Goal: Task Accomplishment & Management: Manage account settings

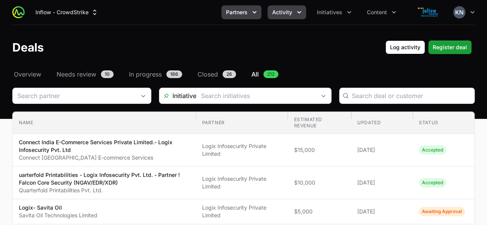
click at [245, 15] on span "Partners" at bounding box center [237, 12] width 22 height 8
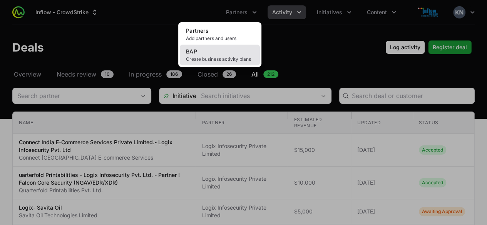
click at [220, 54] on link "BAP Create business activity plans" at bounding box center [220, 55] width 80 height 21
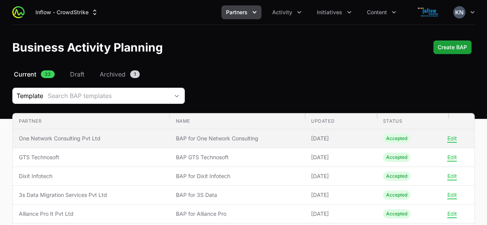
click at [78, 143] on td "Partner One Network Consulting Pvt Ltd" at bounding box center [91, 138] width 157 height 19
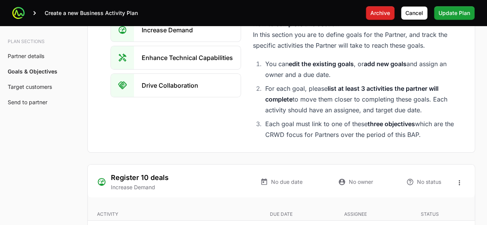
scroll to position [1452, 0]
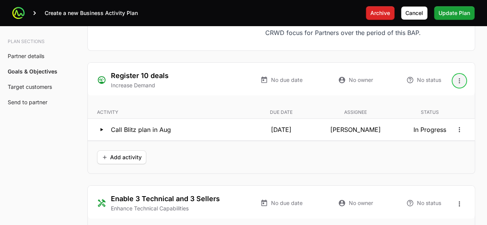
click at [461, 77] on icon "Open options" at bounding box center [460, 81] width 8 height 8
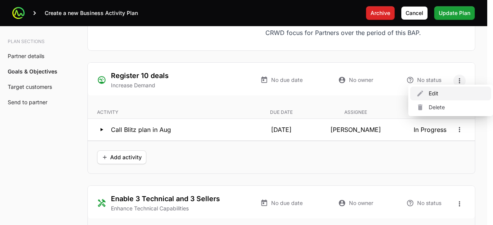
click at [437, 95] on div "Edit" at bounding box center [450, 94] width 81 height 14
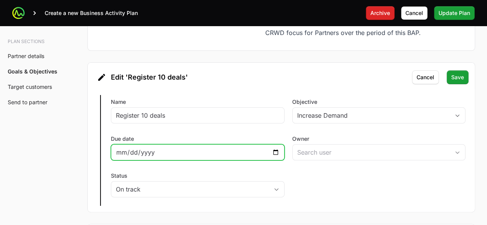
click at [273, 148] on input "Due date" at bounding box center [198, 152] width 164 height 9
type input "[DATE]"
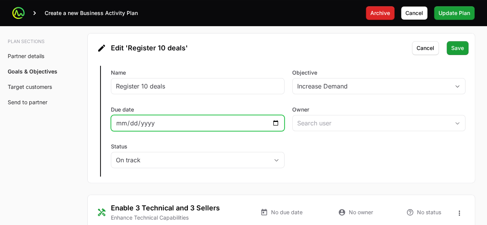
scroll to position [1481, 0]
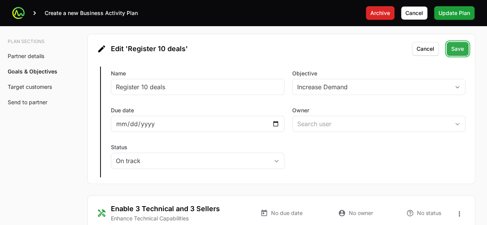
click at [457, 44] on span "Save" at bounding box center [457, 48] width 13 height 9
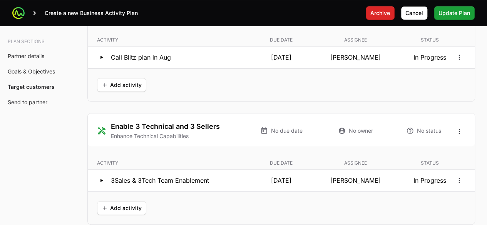
scroll to position [1490, 0]
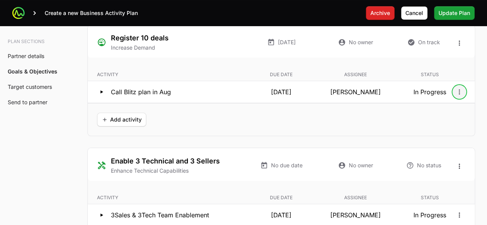
click at [457, 88] on icon "Open options" at bounding box center [460, 92] width 8 height 8
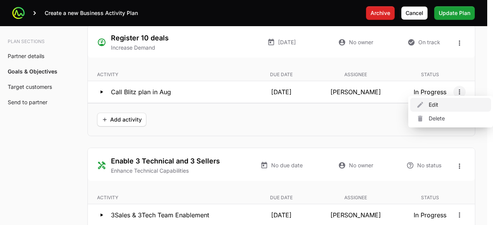
click at [429, 105] on div "Edit" at bounding box center [450, 105] width 81 height 14
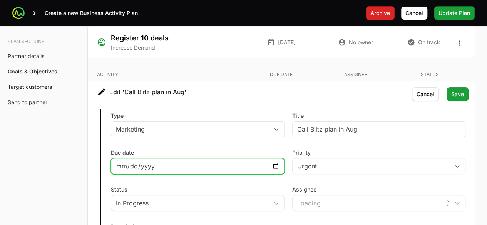
click at [270, 162] on input "[DATE]" at bounding box center [198, 166] width 164 height 9
type input "[PERSON_NAME]"
click at [274, 162] on input "[DATE]" at bounding box center [198, 166] width 164 height 9
type input "[DATE]"
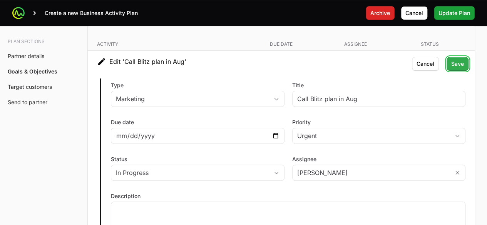
click at [456, 60] on span "Save" at bounding box center [457, 63] width 13 height 9
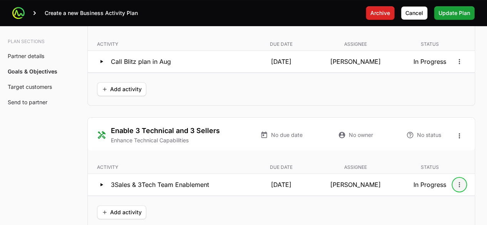
click at [458, 181] on icon "Open options" at bounding box center [460, 185] width 8 height 8
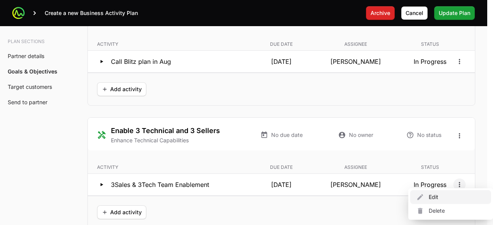
click at [439, 198] on div "Edit" at bounding box center [450, 197] width 81 height 14
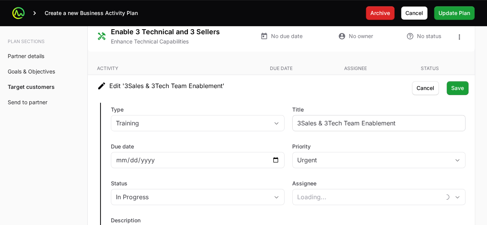
type input "[PERSON_NAME]"
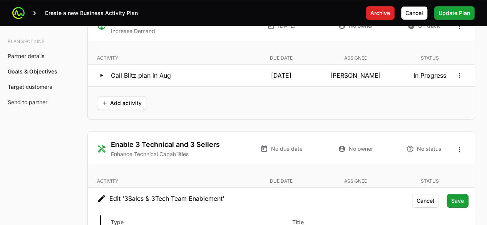
scroll to position [1504, 0]
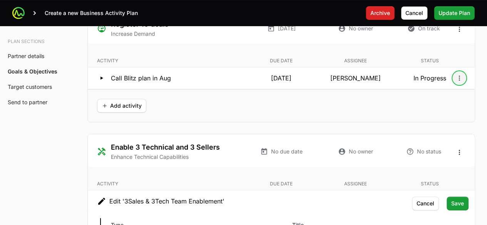
click at [461, 74] on icon "Open options" at bounding box center [460, 78] width 8 height 8
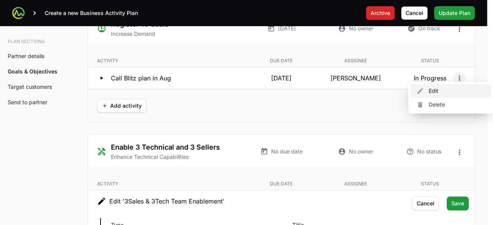
click at [447, 92] on div "Edit" at bounding box center [450, 91] width 81 height 14
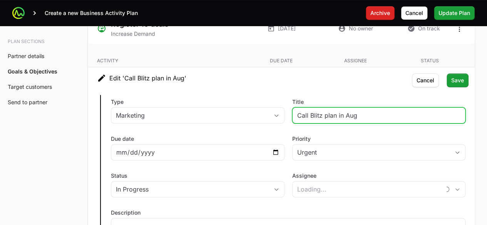
click at [381, 114] on input "Call Blitz plan in Aug" at bounding box center [379, 115] width 164 height 9
type input "Call Blitz plan"
type input "[PERSON_NAME]"
type input "Call Blitz plan"
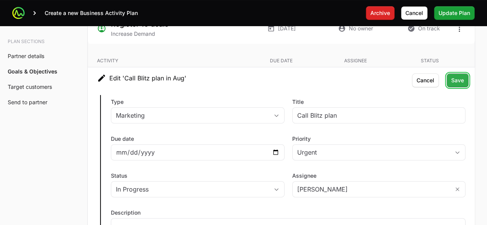
click at [455, 76] on span "Save" at bounding box center [457, 80] width 13 height 9
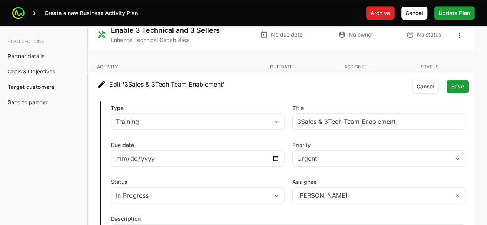
scroll to position [1621, 0]
click at [280, 152] on div "[DATE]" at bounding box center [198, 158] width 174 height 16
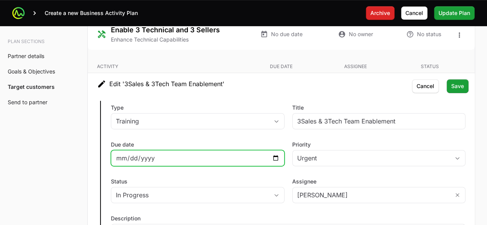
click at [274, 154] on input "[DATE]" at bounding box center [198, 158] width 164 height 9
type input "[DATE]"
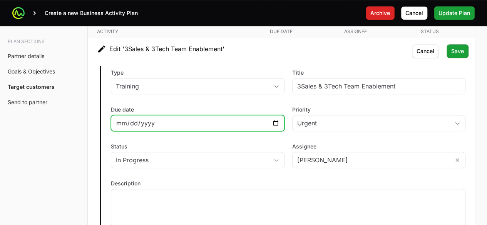
scroll to position [1657, 0]
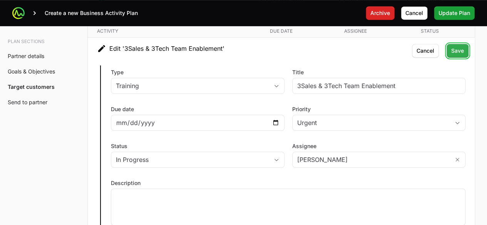
click at [456, 46] on span "Save" at bounding box center [457, 50] width 13 height 9
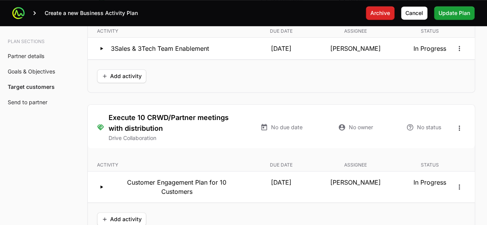
scroll to position [1675, 0]
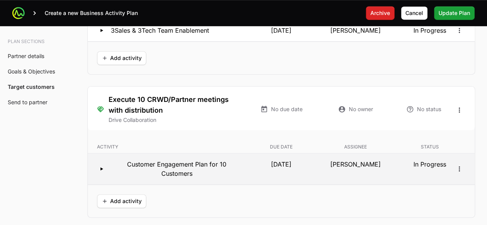
click at [461, 160] on p "In Progress" at bounding box center [429, 169] width 71 height 18
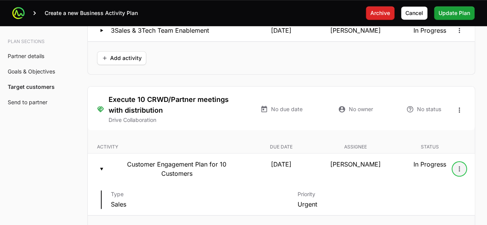
click at [460, 166] on icon "Open options" at bounding box center [459, 168] width 1 height 5
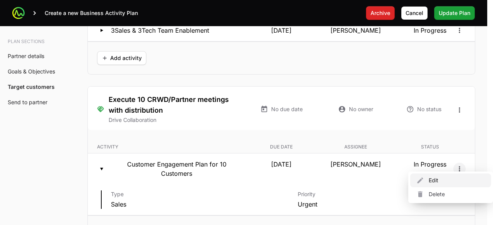
click at [444, 176] on div "Edit" at bounding box center [450, 181] width 81 height 14
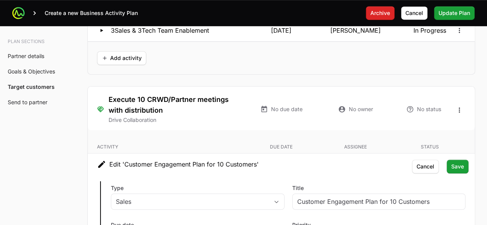
scroll to position [1750, 0]
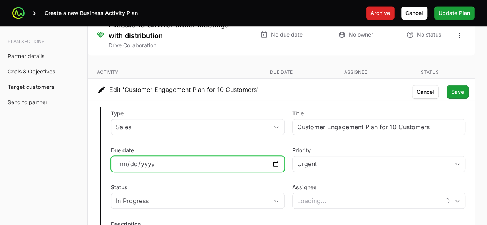
click at [277, 159] on input "[DATE]" at bounding box center [198, 163] width 164 height 9
type input "[PERSON_NAME]"
type input "[DATE]"
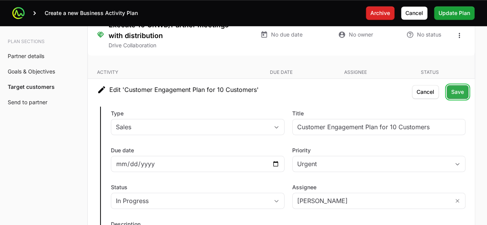
click at [457, 87] on span "Save" at bounding box center [457, 91] width 13 height 9
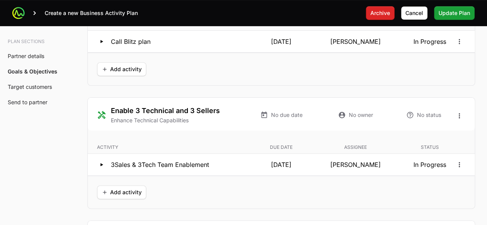
scroll to position [1454, 0]
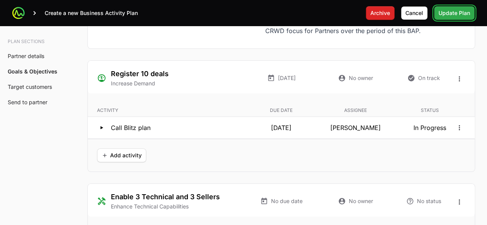
click at [446, 13] on span "Update Plan" at bounding box center [455, 12] width 32 height 9
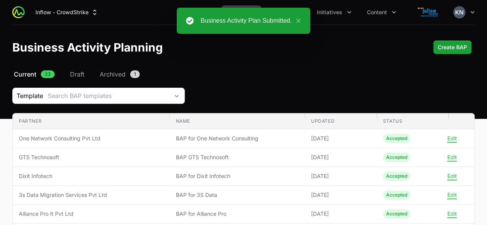
scroll to position [83, 0]
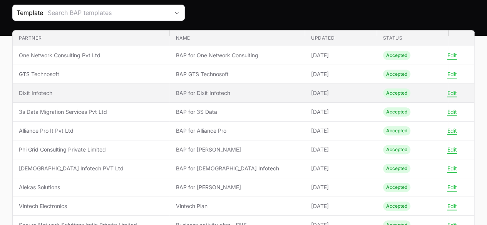
click at [30, 96] on span "Dixit Infotech" at bounding box center [91, 93] width 144 height 8
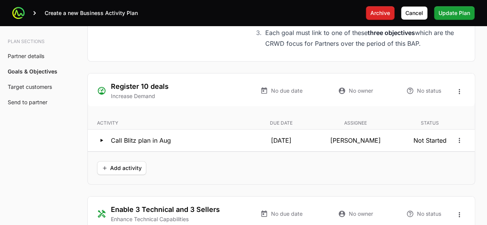
scroll to position [1460, 0]
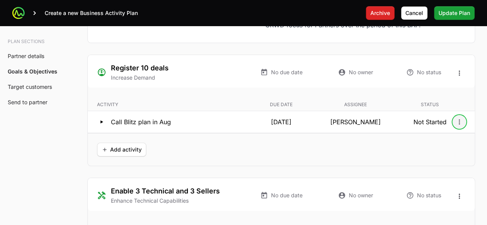
click at [461, 118] on icon "Open options" at bounding box center [460, 122] width 8 height 8
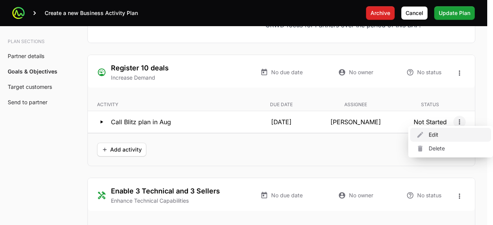
click at [438, 131] on div "Edit" at bounding box center [450, 135] width 81 height 14
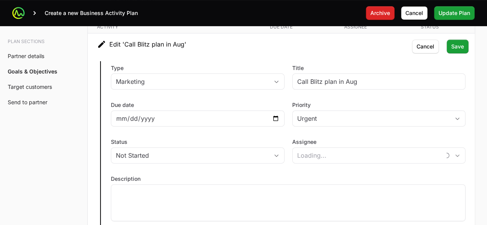
scroll to position [1539, 0]
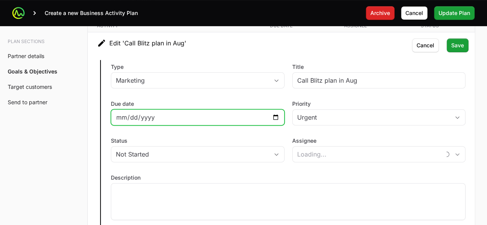
click at [276, 113] on input "[DATE]" at bounding box center [198, 117] width 164 height 9
type input "[PERSON_NAME]"
type input "[DATE]"
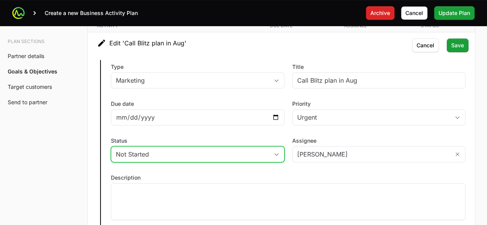
click at [273, 156] on button "Not Started" at bounding box center [197, 154] width 173 height 15
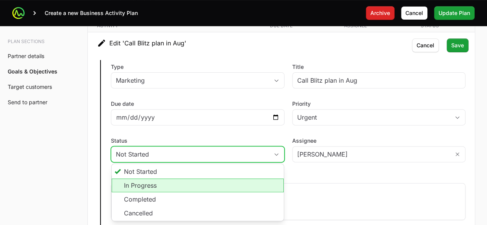
click at [231, 179] on li "In Progress" at bounding box center [198, 186] width 172 height 14
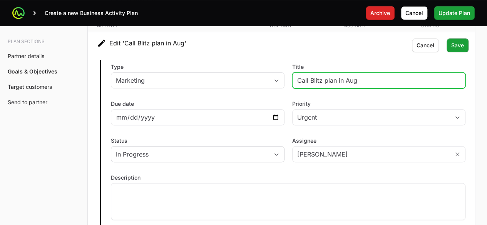
click at [387, 76] on input "Call Blitz plan in Aug" at bounding box center [379, 80] width 164 height 9
type input "Call Blitz plan"
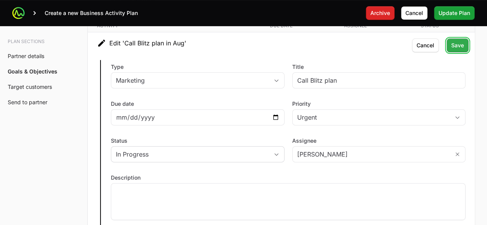
click at [456, 41] on span "Save" at bounding box center [457, 45] width 13 height 9
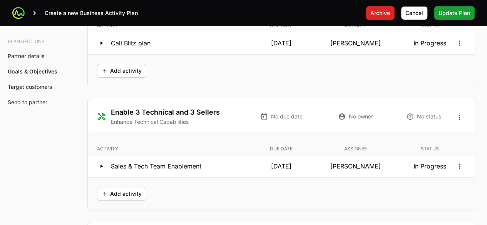
scroll to position [1551, 0]
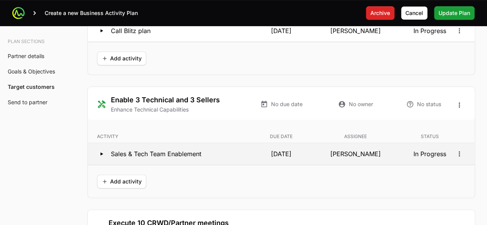
click at [250, 151] on p "[DATE]" at bounding box center [281, 153] width 71 height 9
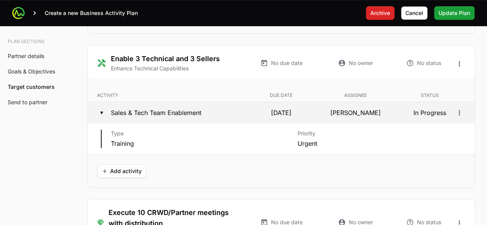
scroll to position [1594, 0]
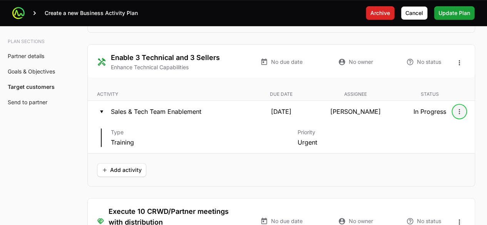
click at [460, 108] on icon "Open options" at bounding box center [460, 112] width 8 height 8
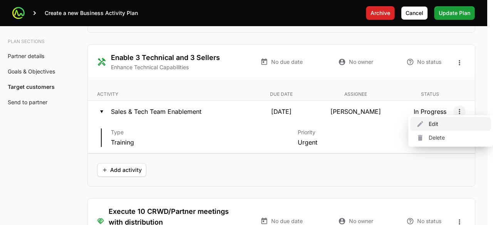
click at [439, 120] on div "Edit" at bounding box center [450, 124] width 81 height 14
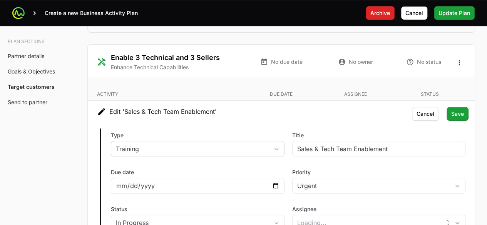
scroll to position [1616, 0]
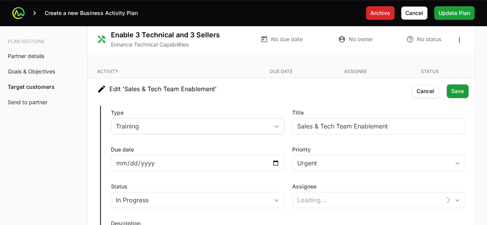
type input "[PERSON_NAME]"
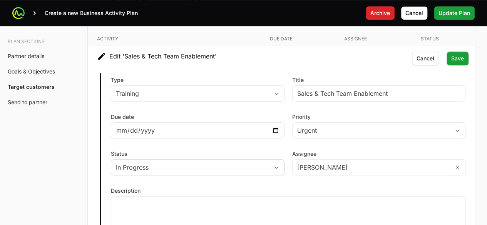
scroll to position [1649, 0]
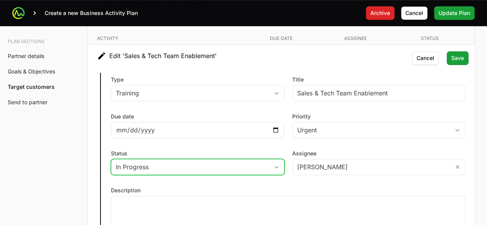
click at [270, 159] on button "In Progress" at bounding box center [197, 166] width 173 height 15
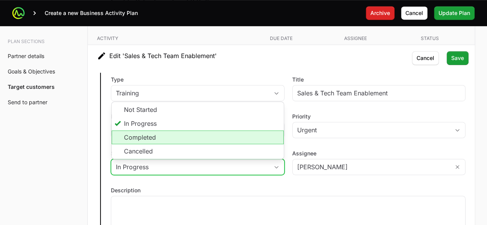
click at [157, 134] on li "Completed" at bounding box center [198, 138] width 172 height 14
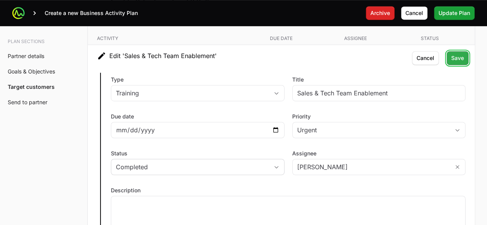
click at [458, 54] on span "Save" at bounding box center [457, 58] width 13 height 9
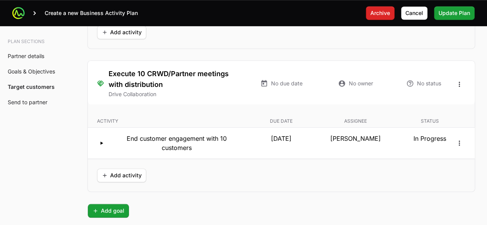
scroll to position [1701, 0]
click at [457, 139] on icon "Open options" at bounding box center [460, 143] width 8 height 8
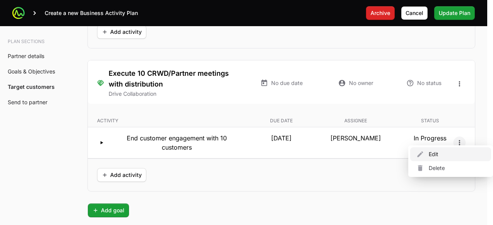
click at [428, 152] on div "Edit" at bounding box center [450, 154] width 81 height 14
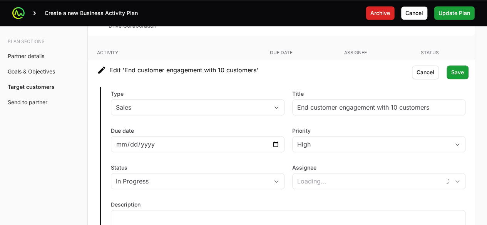
scroll to position [1770, 0]
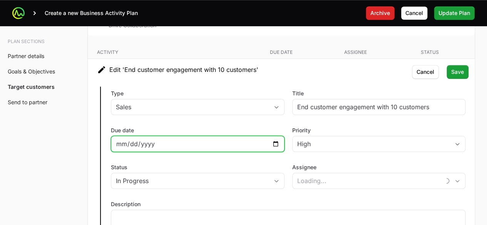
click at [278, 139] on input "[DATE]" at bounding box center [198, 143] width 164 height 9
type input "[PERSON_NAME]"
type input "[DATE]"
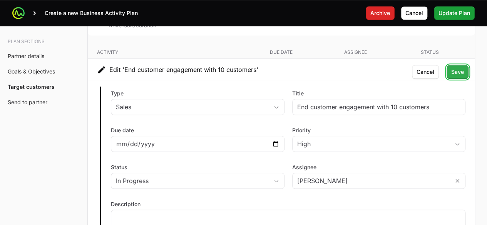
click at [462, 67] on span "Save" at bounding box center [457, 71] width 13 height 9
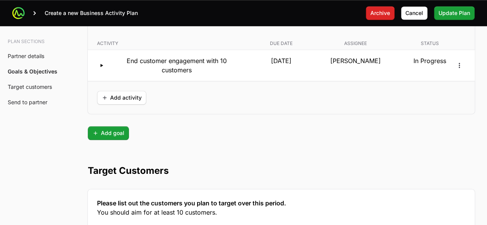
scroll to position [1767, 0]
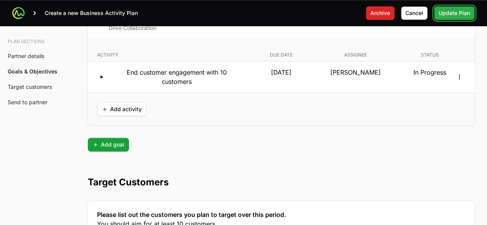
click at [458, 13] on span "Update Plan" at bounding box center [455, 12] width 32 height 9
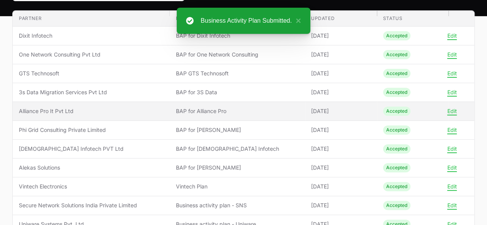
scroll to position [104, 0]
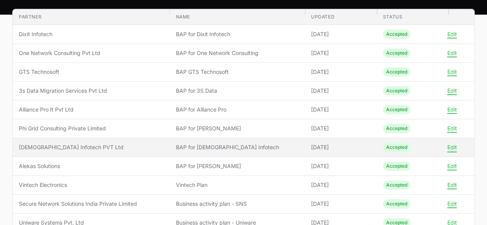
click at [449, 144] on button "Edit" at bounding box center [452, 147] width 10 height 7
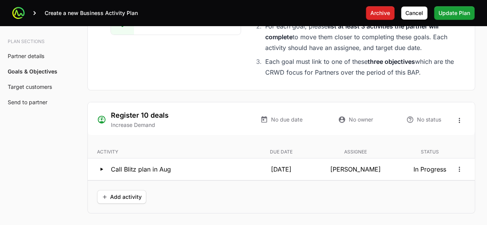
scroll to position [1414, 0]
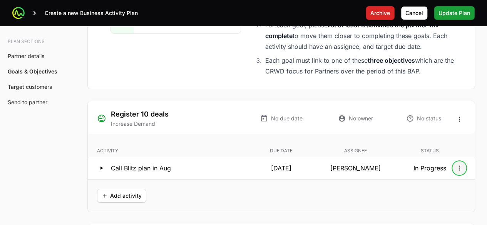
click at [461, 165] on icon "Open options" at bounding box center [460, 168] width 8 height 8
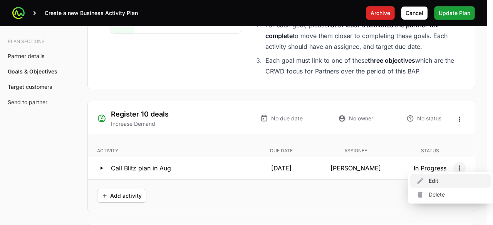
click at [439, 178] on div "Edit" at bounding box center [450, 181] width 81 height 14
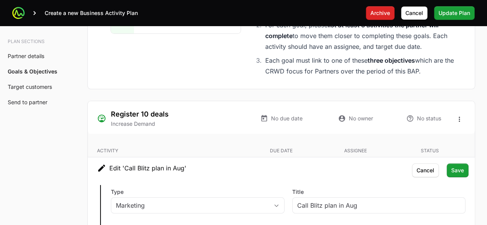
type input "[PERSON_NAME]"
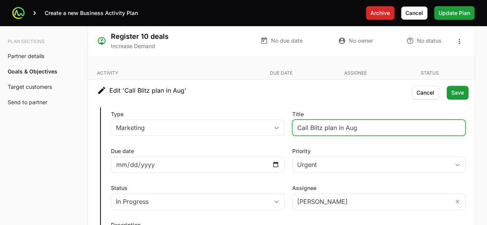
click at [366, 123] on input "Call Blitz plan in Aug" at bounding box center [379, 127] width 164 height 9
type input "Call Blitz plan"
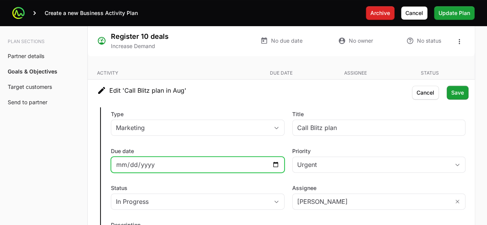
click at [273, 160] on input "[DATE]" at bounding box center [198, 164] width 164 height 9
type input "[DATE]"
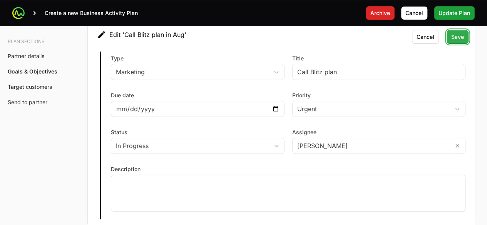
click at [463, 34] on span "Save" at bounding box center [457, 36] width 13 height 9
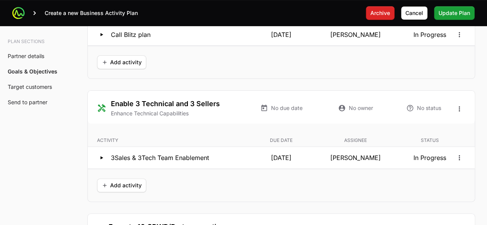
scroll to position [1579, 0]
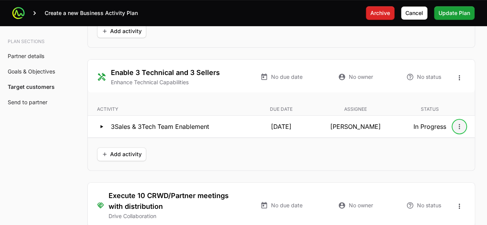
click at [456, 123] on icon "Open options" at bounding box center [460, 127] width 8 height 8
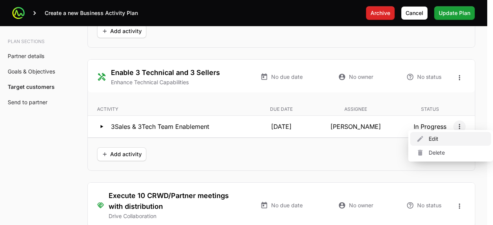
click at [427, 141] on div "Edit" at bounding box center [450, 139] width 81 height 14
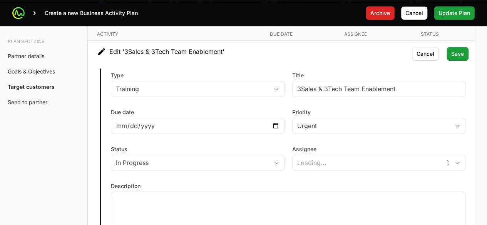
scroll to position [1657, 0]
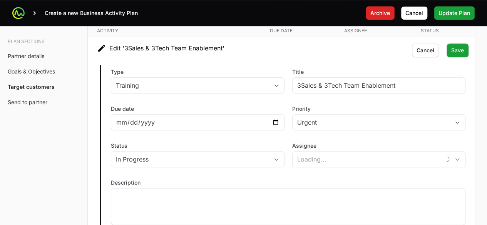
type input "[PERSON_NAME]"
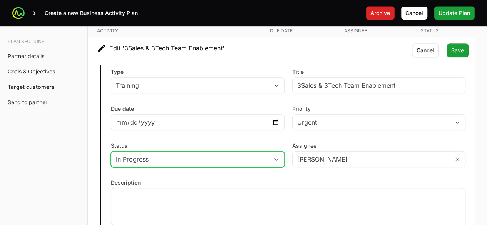
click at [207, 158] on div "In Progress" at bounding box center [192, 159] width 153 height 9
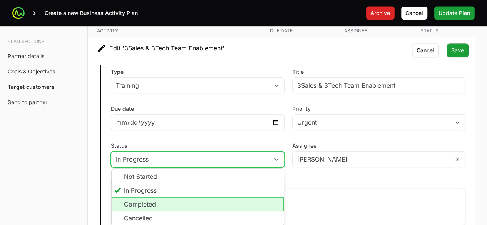
click at [159, 201] on li "Completed" at bounding box center [198, 205] width 172 height 14
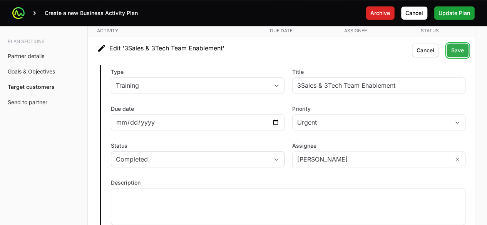
click at [456, 49] on span "Save" at bounding box center [457, 50] width 13 height 9
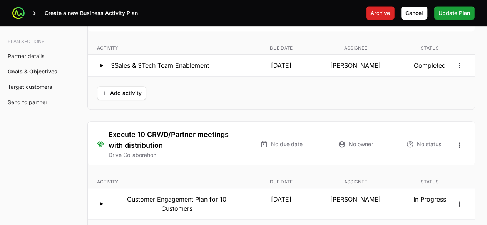
scroll to position [1601, 0]
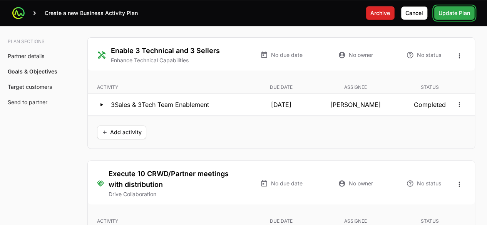
click at [461, 14] on span "Update Plan" at bounding box center [455, 12] width 32 height 9
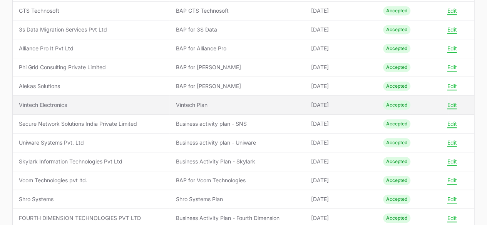
scroll to position [185, 0]
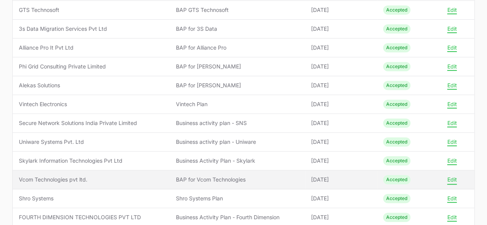
click at [454, 176] on button "Edit" at bounding box center [452, 179] width 10 height 7
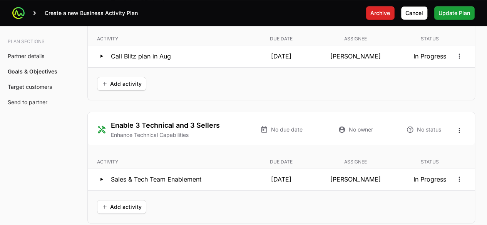
scroll to position [1525, 0]
click at [460, 176] on icon "Open options" at bounding box center [460, 180] width 8 height 8
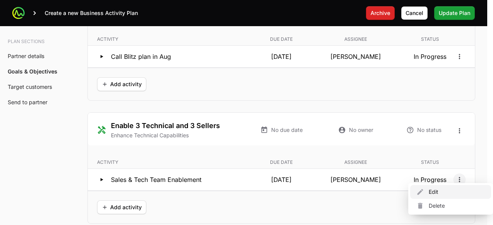
click at [428, 191] on div "Edit" at bounding box center [450, 192] width 81 height 14
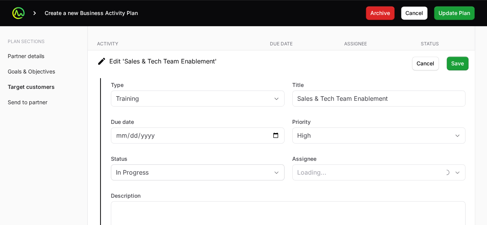
scroll to position [1644, 0]
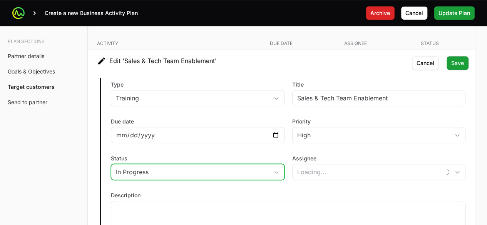
click at [225, 168] on div "In Progress" at bounding box center [192, 172] width 153 height 9
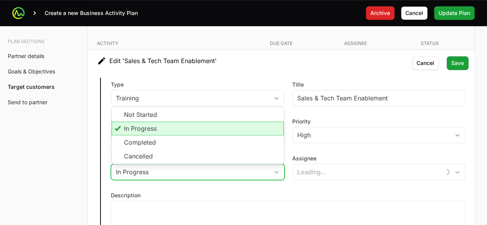
type input "[PERSON_NAME]"
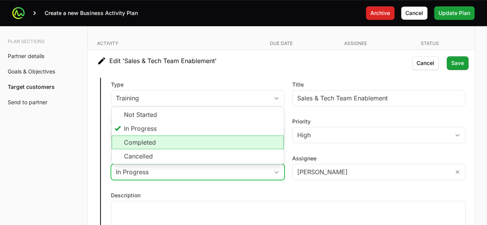
click at [163, 137] on li "Completed" at bounding box center [198, 143] width 172 height 14
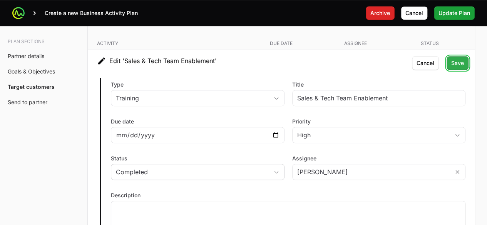
click at [458, 59] on span "Save" at bounding box center [457, 63] width 13 height 9
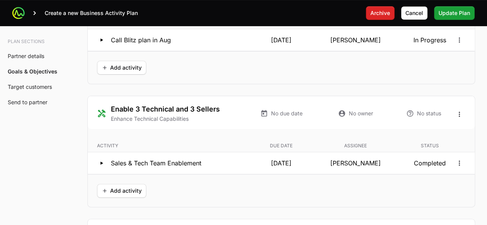
scroll to position [1488, 0]
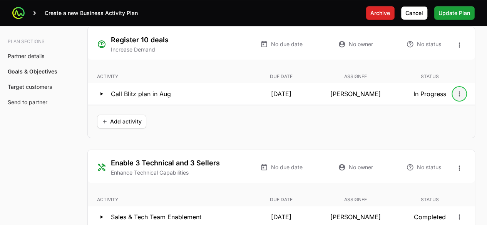
click at [459, 91] on icon "Open options" at bounding box center [459, 93] width 1 height 5
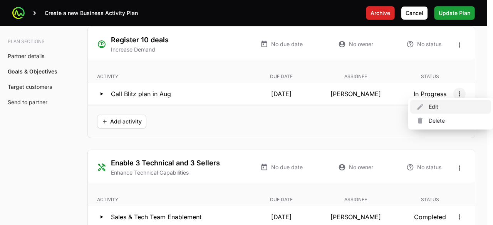
click at [430, 107] on div "Edit" at bounding box center [450, 107] width 81 height 14
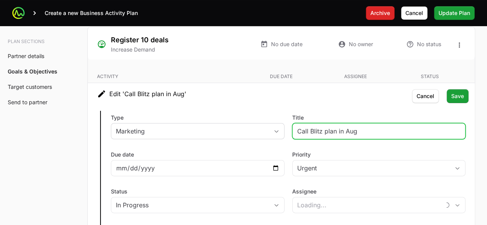
drag, startPoint x: 361, startPoint y: 128, endPoint x: 258, endPoint y: 127, distance: 103.6
click at [258, 127] on div "Type Marketing Title Call Blitz plan in Aug Due date [DATE] Priority Urgent Sta…" at bounding box center [281, 195] width 387 height 180
type input "[PERSON_NAME]"
type input "Customer Webinar"
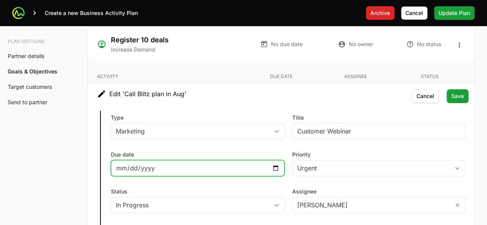
click at [277, 164] on input "[DATE]" at bounding box center [198, 168] width 164 height 9
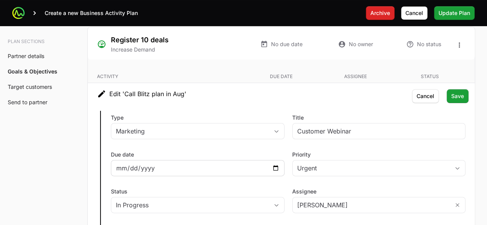
click at [280, 164] on div "[DATE]" at bounding box center [198, 168] width 174 height 16
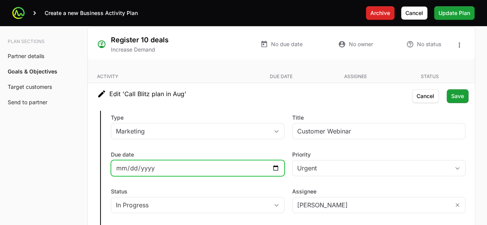
click at [274, 164] on input "[DATE]" at bounding box center [198, 168] width 164 height 9
type input "[DATE]"
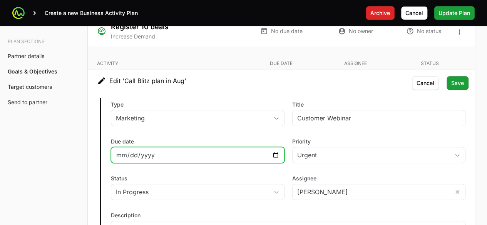
scroll to position [1501, 0]
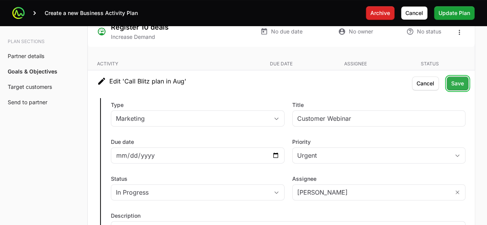
click at [458, 79] on span "Save" at bounding box center [457, 83] width 13 height 9
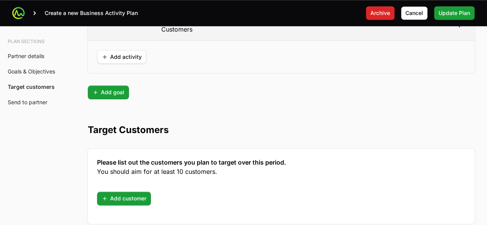
scroll to position [1804, 0]
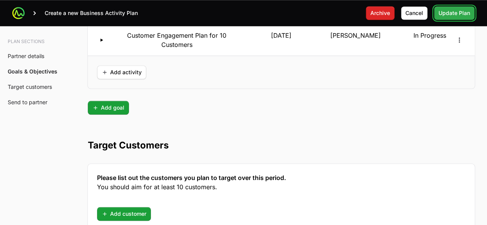
click at [448, 16] on span "Update Plan" at bounding box center [455, 12] width 32 height 9
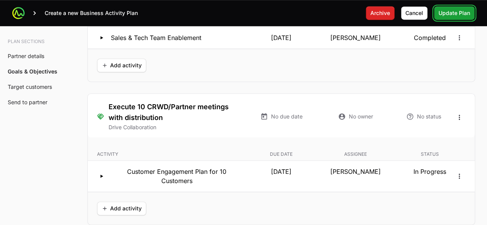
scroll to position [1608, 0]
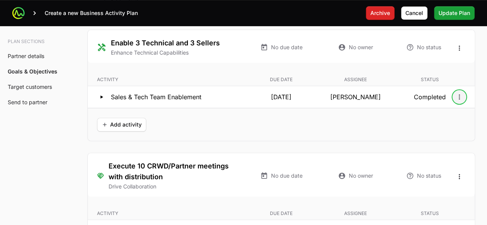
click at [459, 94] on icon "Open options" at bounding box center [459, 96] width 1 height 5
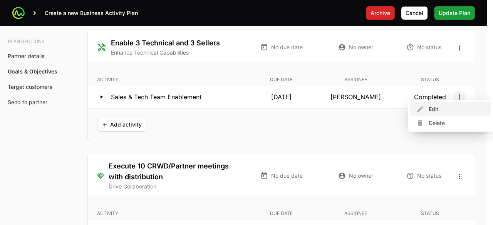
click at [436, 104] on div "Edit" at bounding box center [450, 109] width 81 height 14
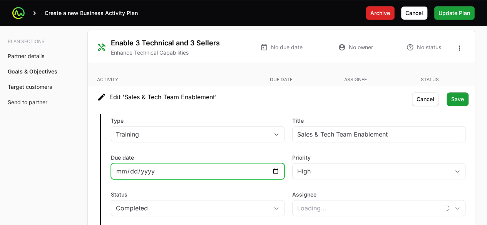
click at [277, 167] on input "[DATE]" at bounding box center [198, 171] width 164 height 9
type input "[PERSON_NAME]"
click at [279, 167] on input "[DATE]" at bounding box center [198, 171] width 164 height 9
type input "[DATE]"
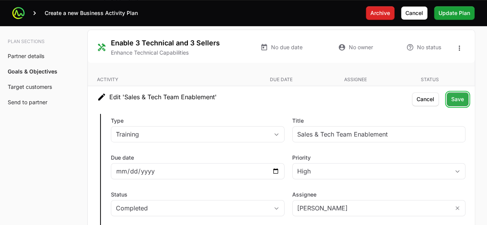
click at [457, 95] on span "Save" at bounding box center [457, 99] width 13 height 9
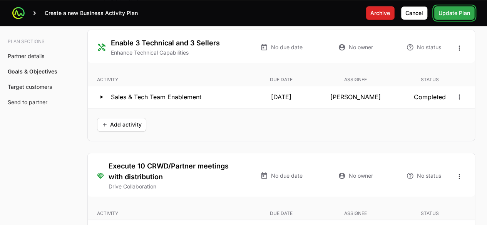
click at [451, 16] on span "Update Plan" at bounding box center [455, 12] width 32 height 9
click at [455, 10] on span "Update Plan" at bounding box center [455, 12] width 32 height 9
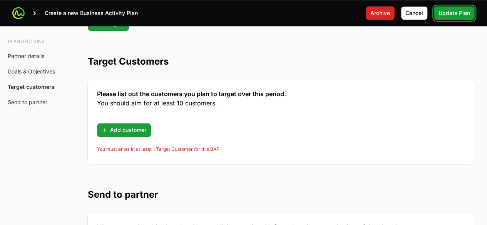
scroll to position [1887, 0]
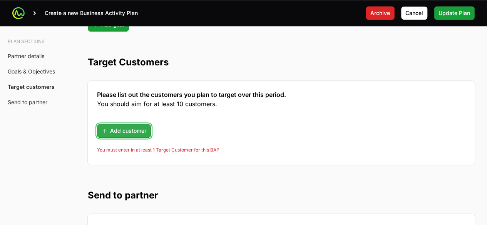
click at [124, 126] on span "Add customer" at bounding box center [124, 130] width 45 height 9
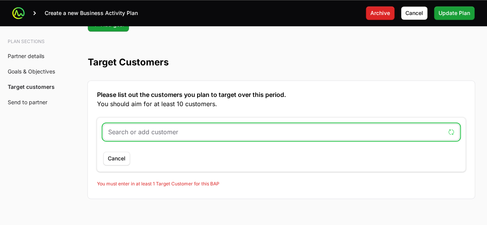
paste input "for T-Systems information & communication technology"
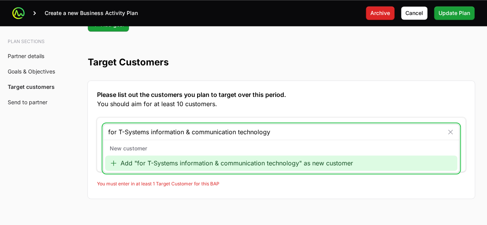
click at [119, 127] on input "for T-Systems information & communication technology" at bounding box center [275, 131] width 335 height 9
drag, startPoint x: 274, startPoint y: 126, endPoint x: 79, endPoint y: 142, distance: 195.6
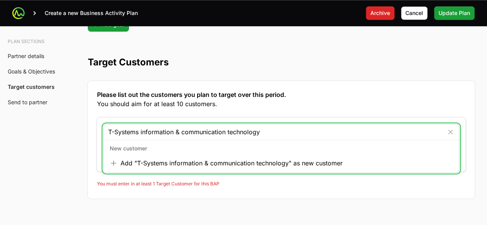
paste input "[URL][DOMAIN_NAME]"
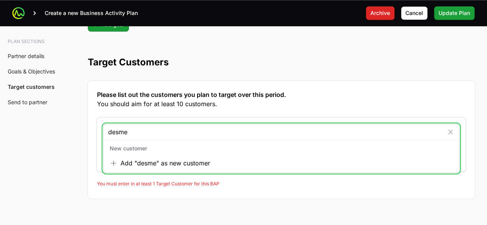
drag, startPoint x: 154, startPoint y: 127, endPoint x: 77, endPoint y: 144, distance: 78.1
paste input "[URL][DOMAIN_NAME]"
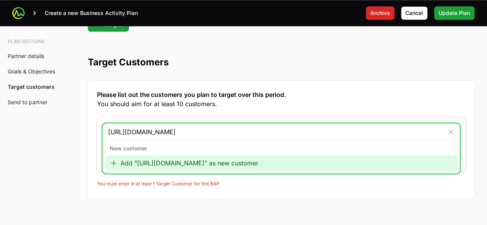
type input "[URL][DOMAIN_NAME]"
click at [109, 160] on div "Add "[URL][DOMAIN_NAME]" as new customer" at bounding box center [281, 163] width 352 height 15
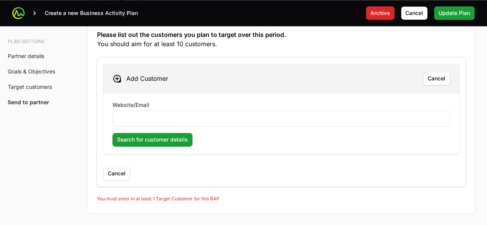
scroll to position [1947, 0]
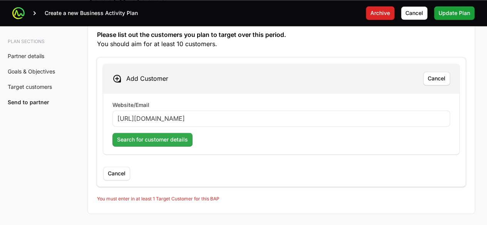
type input "[URL][DOMAIN_NAME]"
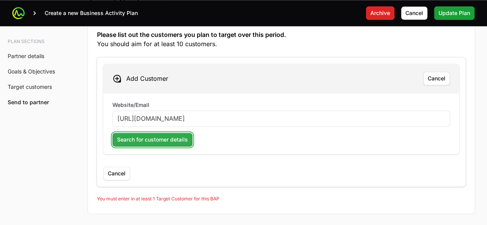
click at [139, 135] on span "Search for customer details" at bounding box center [152, 139] width 71 height 9
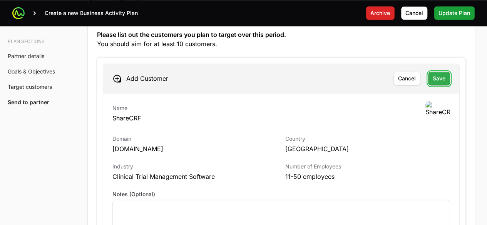
click at [440, 74] on span "Save" at bounding box center [439, 78] width 13 height 9
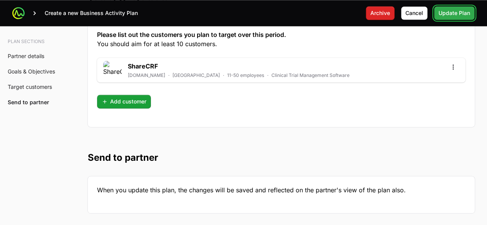
click at [462, 10] on span "Update Plan" at bounding box center [455, 12] width 32 height 9
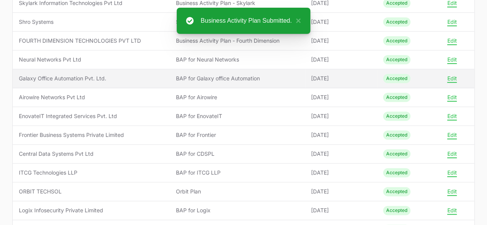
scroll to position [362, 0]
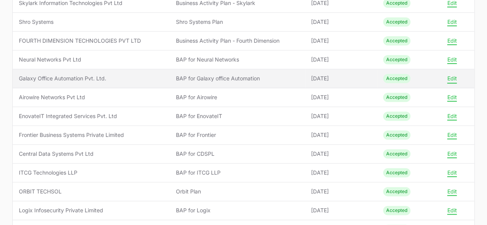
click at [454, 77] on button "Edit" at bounding box center [452, 78] width 10 height 7
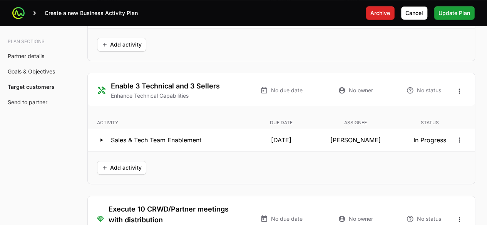
scroll to position [1566, 0]
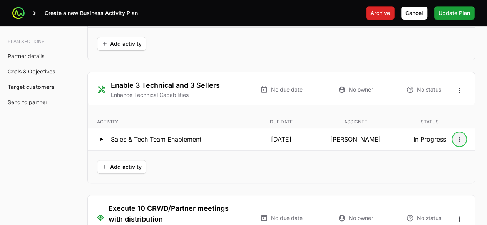
click at [461, 136] on icon "Open options" at bounding box center [460, 140] width 8 height 8
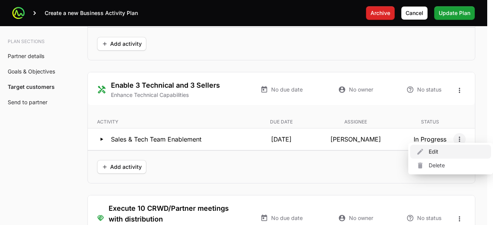
click at [430, 153] on div "Edit" at bounding box center [450, 152] width 81 height 14
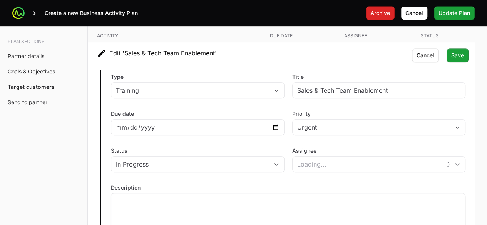
scroll to position [1654, 0]
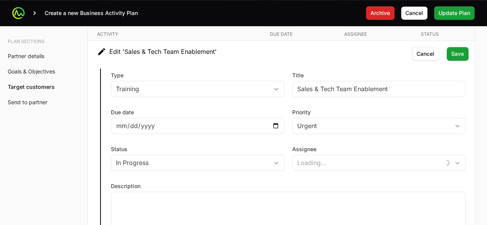
type input "[PERSON_NAME]"
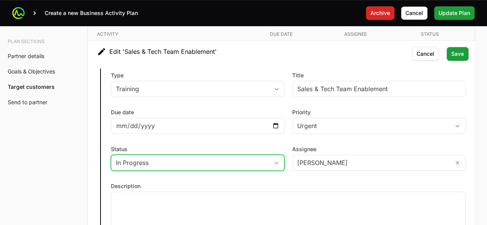
click at [269, 155] on button "In Progress" at bounding box center [197, 162] width 173 height 15
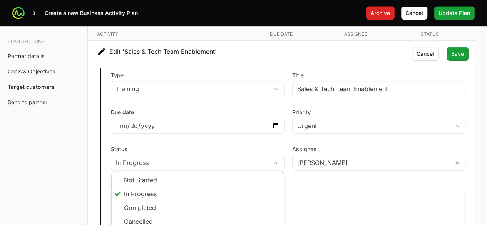
click at [232, 137] on div "Type Training Title Sales & Tech Team Enablement Due date [DATE] Priority Urgen…" at bounding box center [281, 152] width 387 height 180
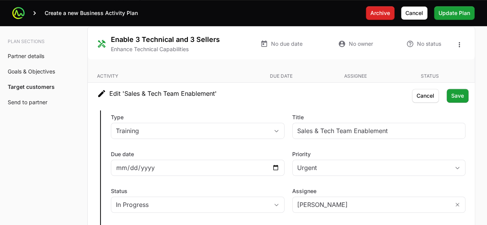
scroll to position [1610, 0]
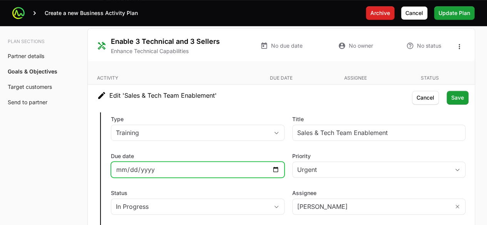
click at [275, 165] on input "[DATE]" at bounding box center [198, 169] width 164 height 9
type input "[DATE]"
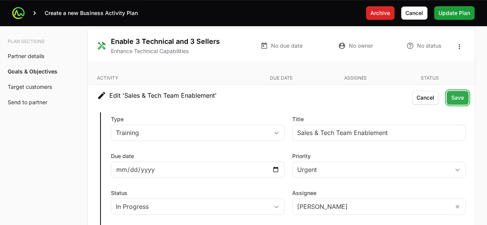
click at [455, 97] on span "Save" at bounding box center [457, 97] width 13 height 9
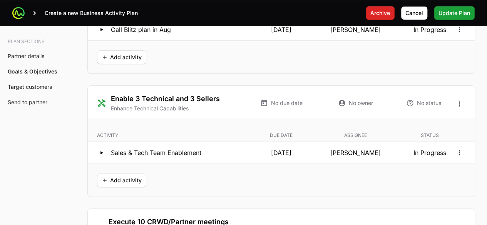
scroll to position [1487, 0]
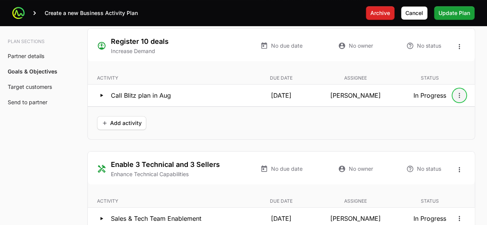
click at [459, 94] on icon "Open options" at bounding box center [459, 95] width 1 height 5
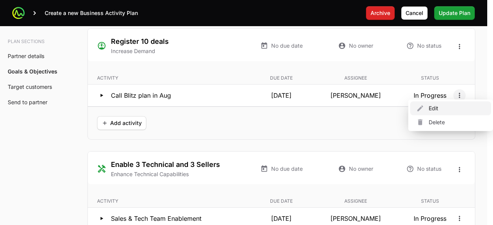
click at [441, 109] on div "Edit" at bounding box center [450, 109] width 81 height 14
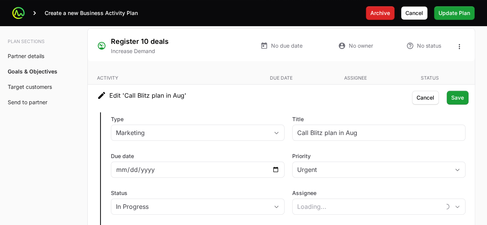
type input "[PERSON_NAME]"
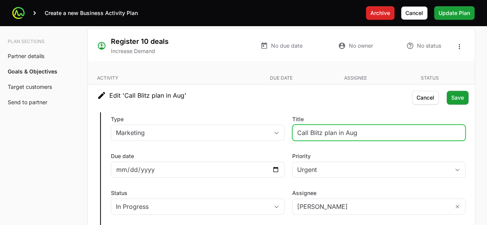
click at [367, 128] on input "Call Blitz plan in Aug" at bounding box center [379, 132] width 164 height 9
type input "Call Blitz plan"
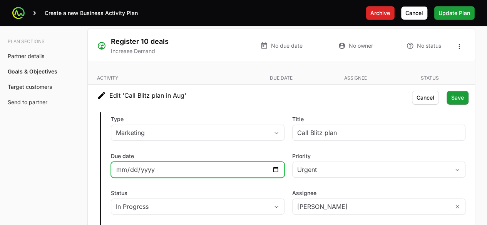
click at [276, 165] on input "[DATE]" at bounding box center [198, 169] width 164 height 9
click at [276, 166] on input "[DATE]" at bounding box center [198, 169] width 164 height 9
type input "[DATE]"
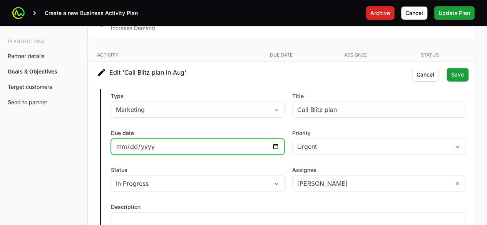
scroll to position [1509, 0]
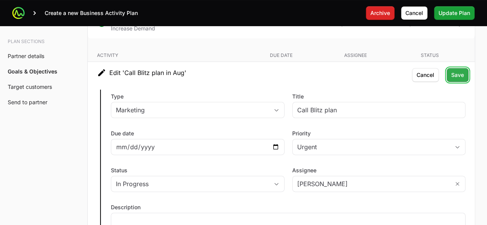
click at [454, 70] on span "Save" at bounding box center [457, 74] width 13 height 9
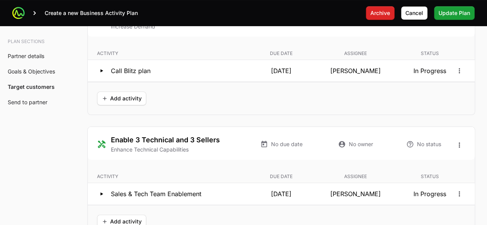
scroll to position [1508, 0]
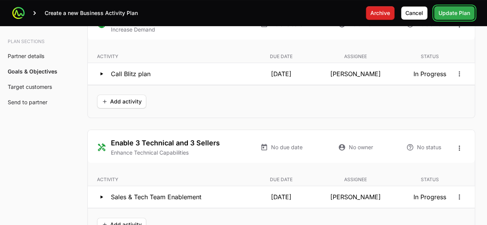
click at [454, 17] on span "Update Plan" at bounding box center [455, 12] width 32 height 9
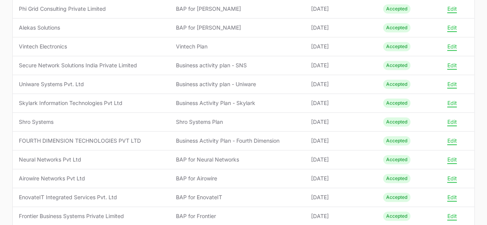
scroll to position [315, 0]
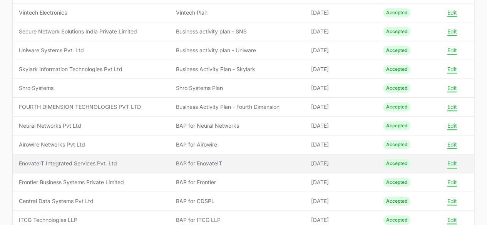
click at [452, 160] on button "Edit" at bounding box center [452, 163] width 10 height 7
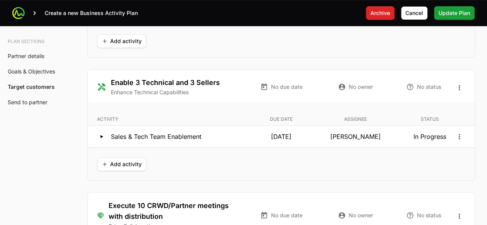
scroll to position [1569, 0]
click at [460, 132] on icon "Open options" at bounding box center [460, 136] width 8 height 8
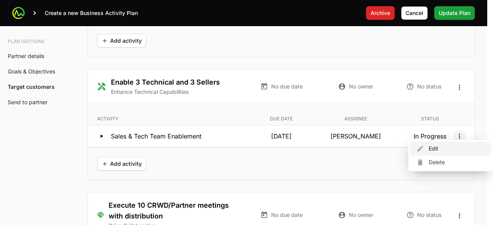
click at [427, 148] on div "Edit" at bounding box center [450, 149] width 81 height 14
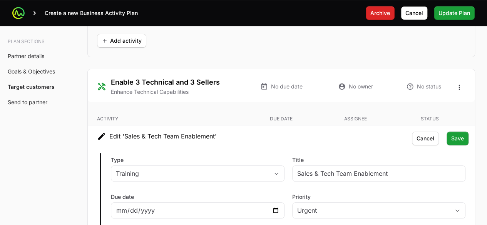
scroll to position [1616, 0]
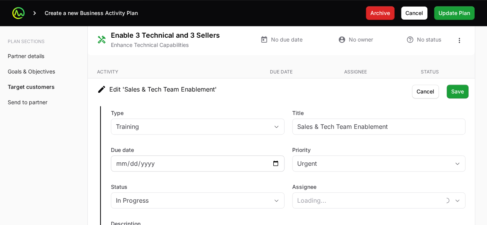
type input "Venugopal Shetty"
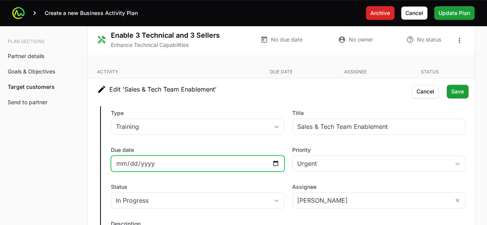
click at [276, 159] on input "2025-08-13" at bounding box center [198, 163] width 164 height 9
click at [274, 160] on input "2025-08-13" at bounding box center [198, 163] width 164 height 9
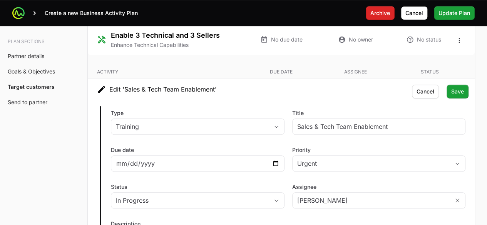
click at [255, 146] on div "Due date 2025-08-13" at bounding box center [198, 158] width 174 height 25
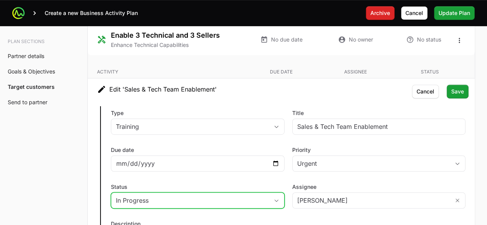
click at [282, 197] on button "In Progress" at bounding box center [197, 200] width 173 height 15
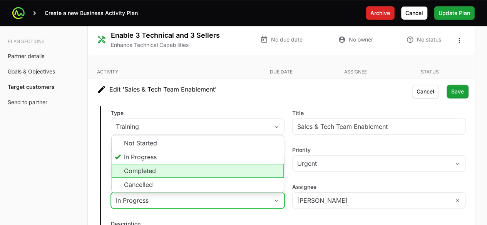
click at [150, 169] on li "Completed" at bounding box center [198, 171] width 172 height 14
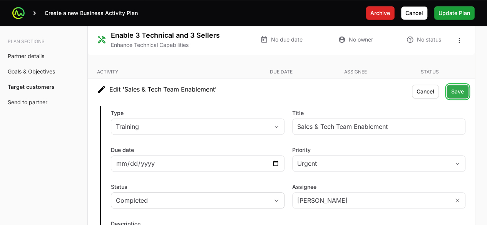
click at [460, 87] on span "Save" at bounding box center [457, 91] width 13 height 9
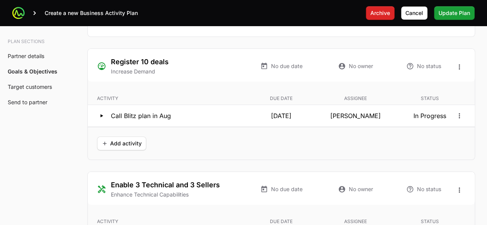
scroll to position [1466, 0]
click at [458, 112] on icon "Open options" at bounding box center [460, 116] width 8 height 8
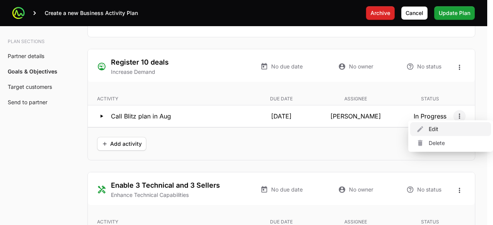
click at [437, 128] on div "Edit" at bounding box center [450, 129] width 81 height 14
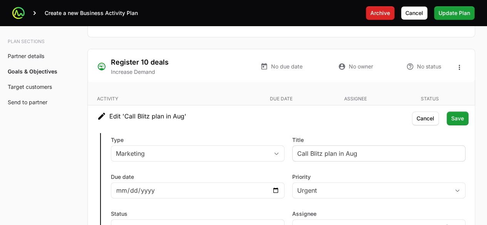
click at [367, 146] on div "Call Blitz plan in Aug" at bounding box center [379, 154] width 174 height 16
type input "Venugopal Shetty"
click at [367, 146] on div "Call Blitz plan in Aug" at bounding box center [379, 154] width 174 height 16
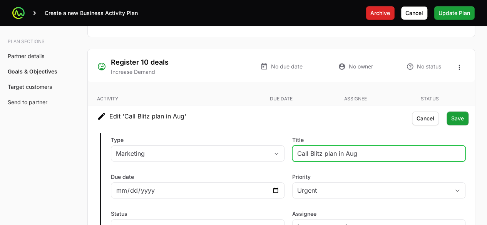
click at [368, 149] on input "Call Blitz plan in Aug" at bounding box center [379, 153] width 164 height 9
type input "Call Blitz plan"
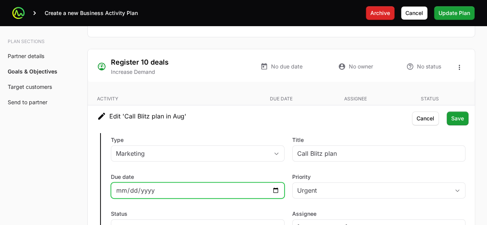
click at [273, 186] on input "2025-08-26" at bounding box center [198, 190] width 164 height 9
type input "2025-11-14"
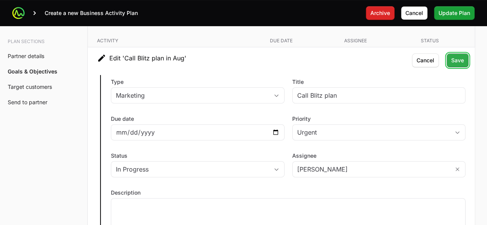
click at [456, 57] on span "Save" at bounding box center [457, 60] width 13 height 9
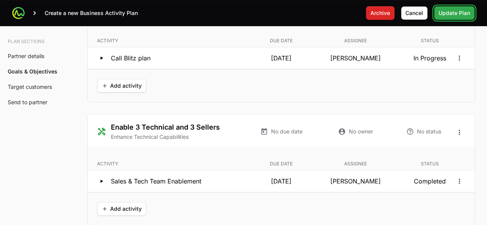
click at [454, 16] on span "Update Plan" at bounding box center [455, 12] width 32 height 9
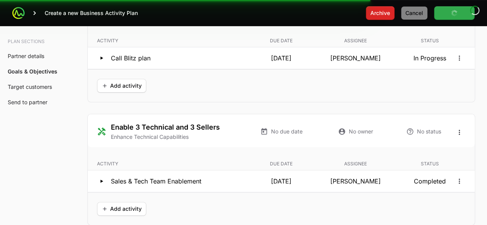
scroll to position [441, 0]
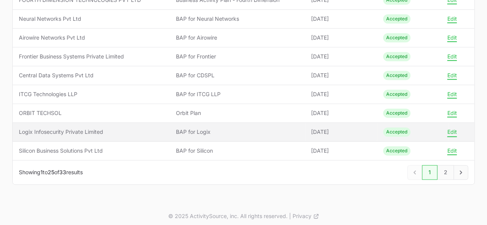
click at [454, 130] on button "Edit" at bounding box center [452, 132] width 10 height 7
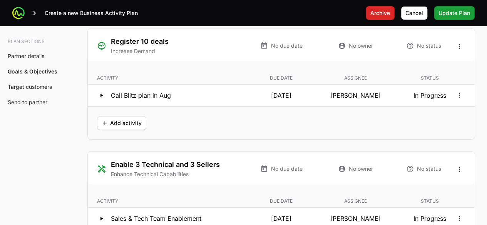
scroll to position [1486, 0]
click at [461, 93] on icon "Open options" at bounding box center [460, 96] width 8 height 8
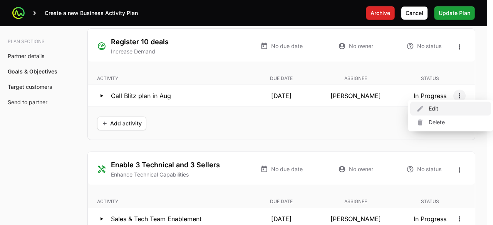
click at [450, 107] on div "Edit" at bounding box center [450, 109] width 81 height 14
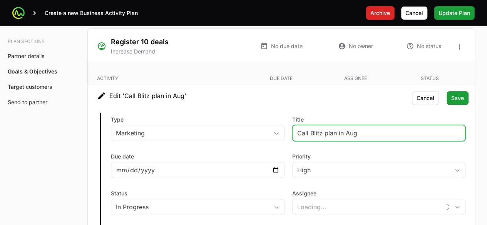
click at [360, 129] on input "Call Blitz plan in Aug" at bounding box center [379, 133] width 164 height 9
type input "Call Blitz plan"
type input "Prashant Parab"
type input "Call Blitz plan"
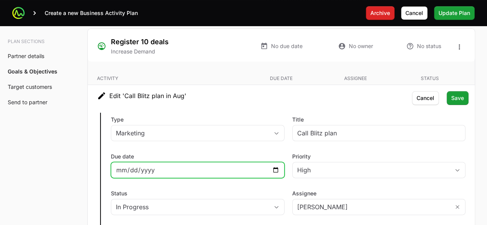
click at [273, 166] on input "[DATE]" at bounding box center [198, 170] width 164 height 9
type input "2025-11-12"
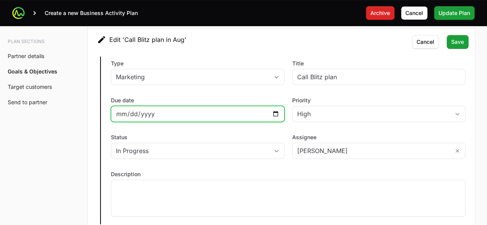
scroll to position [1544, 0]
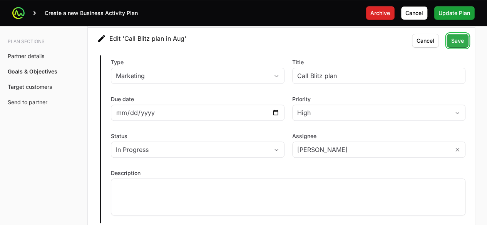
click at [457, 40] on span "Save" at bounding box center [457, 40] width 13 height 9
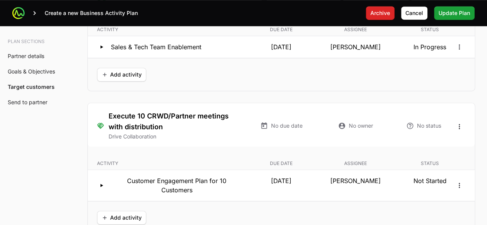
scroll to position [1597, 0]
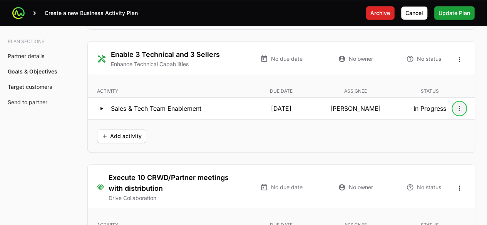
click at [459, 105] on icon "Open options" at bounding box center [460, 109] width 8 height 8
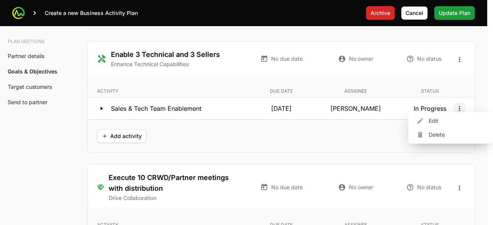
drag, startPoint x: 432, startPoint y: 122, endPoint x: 215, endPoint y: 158, distance: 220.1
click at [432, 117] on div "Edit" at bounding box center [450, 121] width 81 height 14
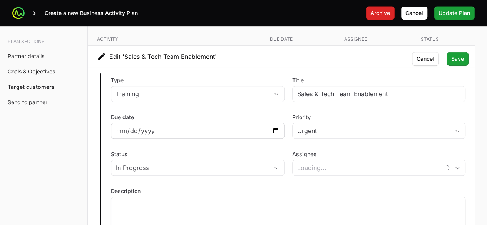
scroll to position [1649, 0]
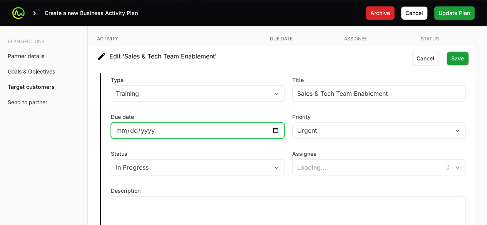
type input "Prashant Parab"
click at [277, 126] on input "[DATE]" at bounding box center [198, 130] width 164 height 9
type input "2025-11-12"
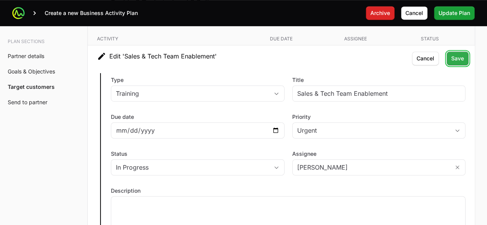
click at [451, 54] on button "Save Save" at bounding box center [458, 59] width 22 height 14
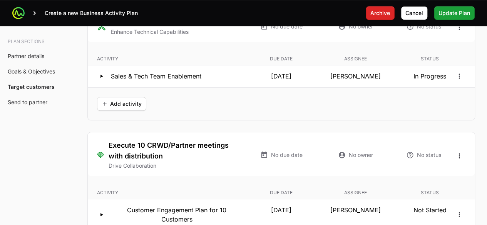
scroll to position [1629, 0]
click at [453, 13] on span "Update Plan" at bounding box center [455, 12] width 32 height 9
